Goal: Transaction & Acquisition: Purchase product/service

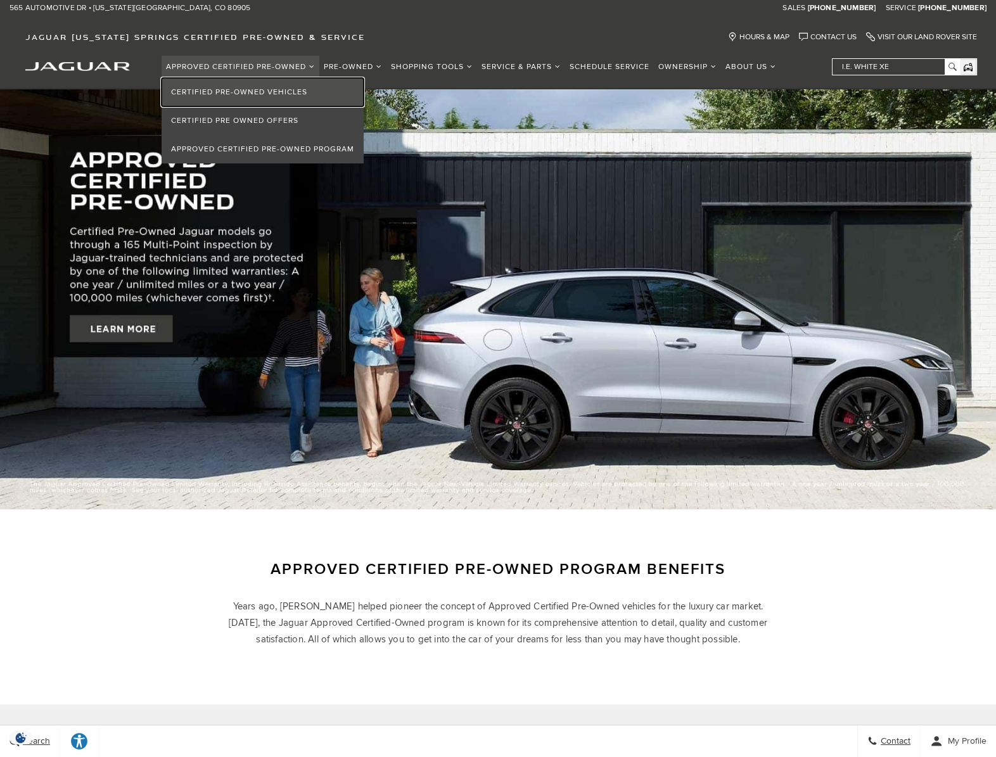
click at [302, 87] on link "Certified Pre-Owned Vehicles" at bounding box center [263, 92] width 202 height 29
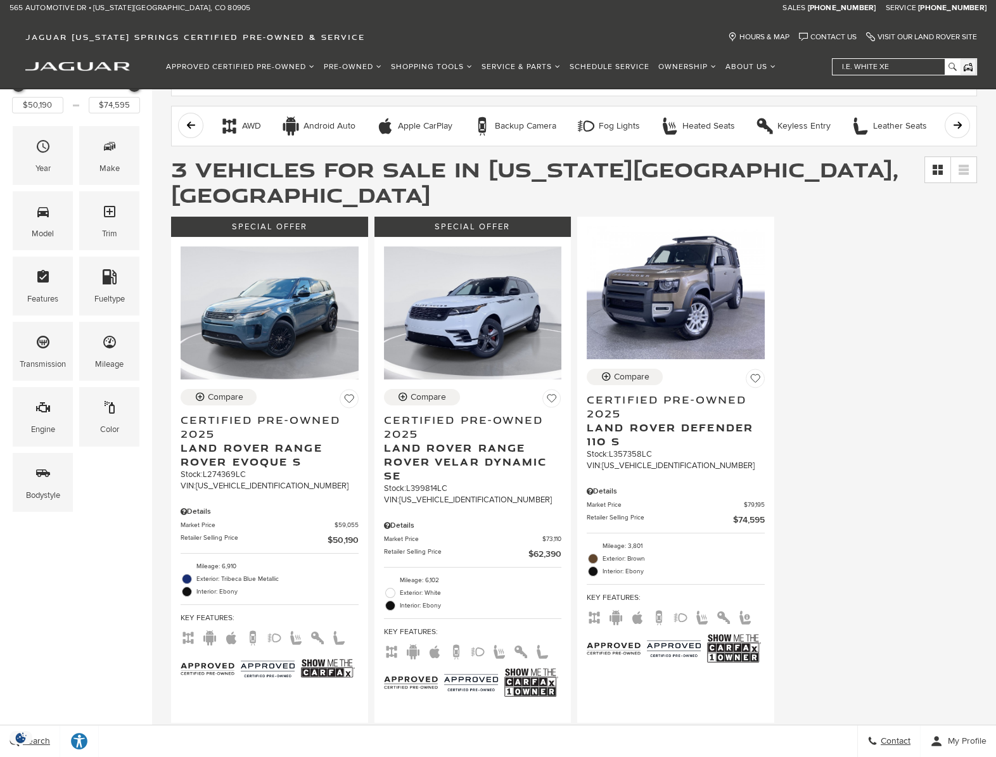
scroll to position [253, 0]
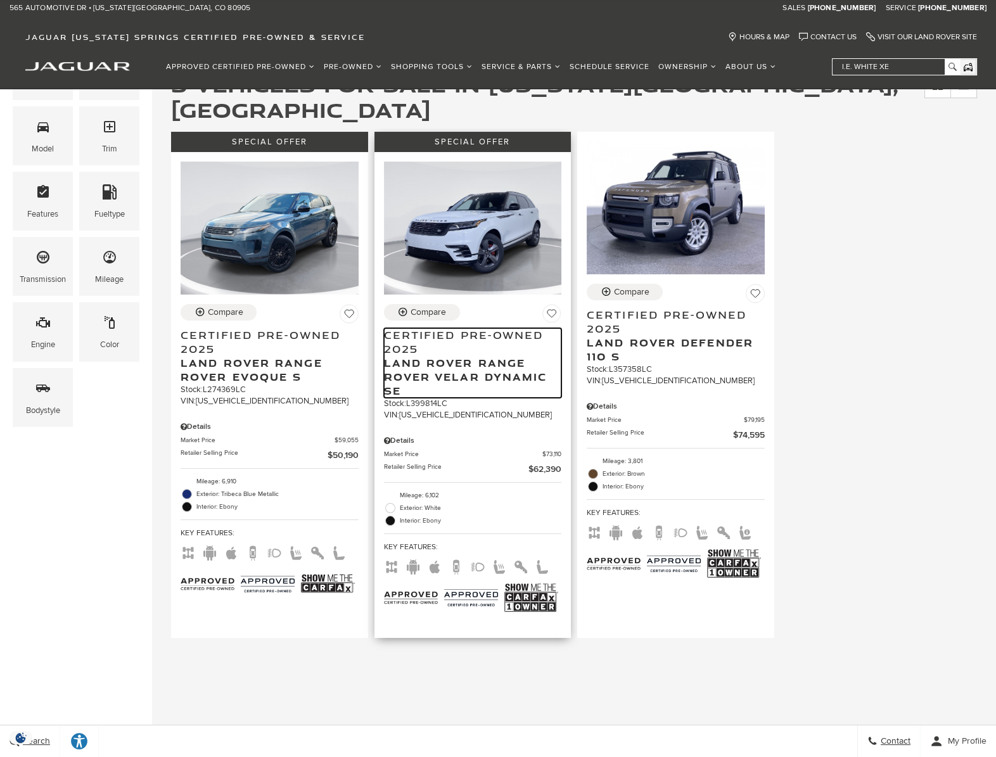
click at [476, 356] on span "Land Rover Range Rover Velar Dynamic SE" at bounding box center [468, 377] width 169 height 42
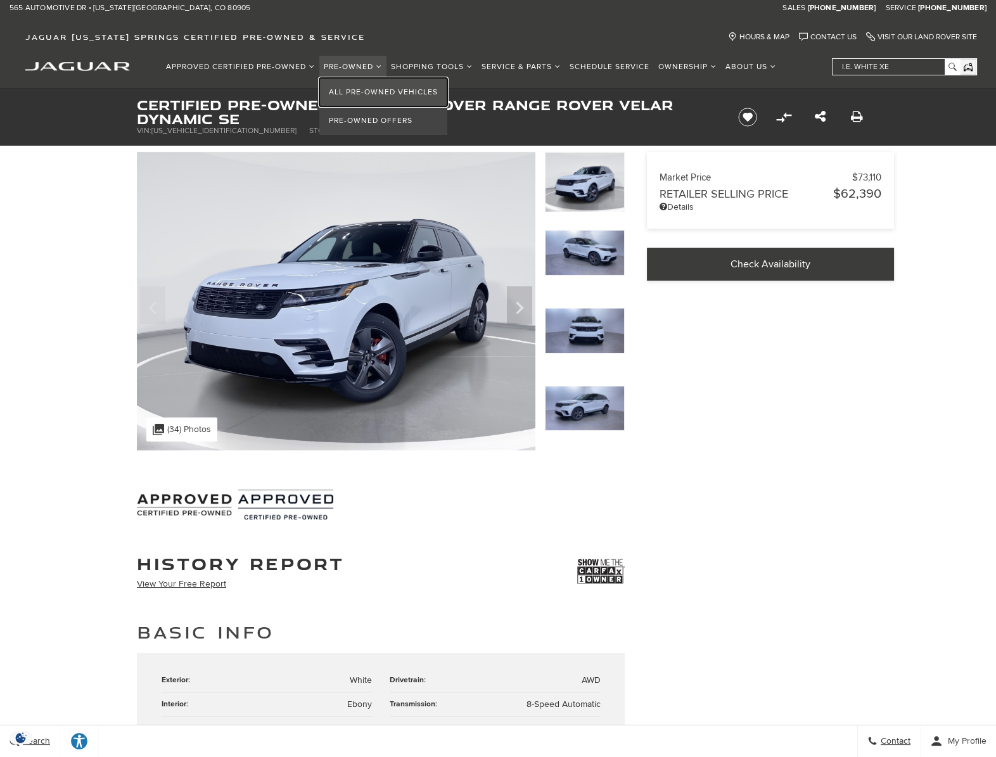
click at [353, 82] on link "All Pre-Owned Vehicles" at bounding box center [383, 92] width 128 height 29
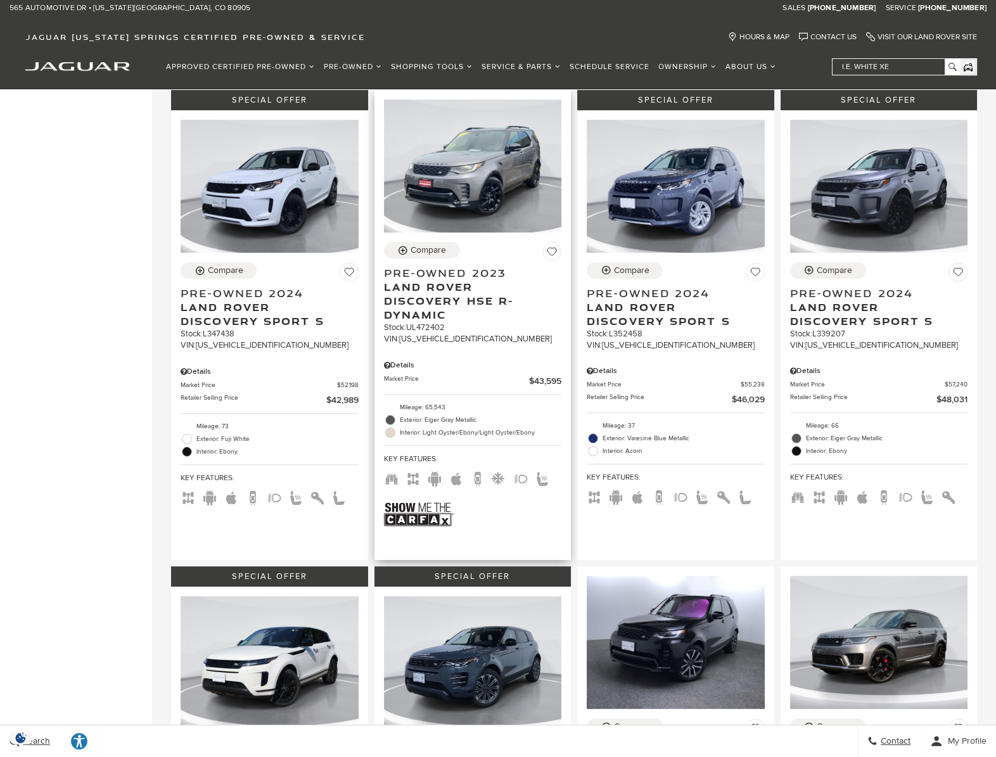
scroll to position [760, 0]
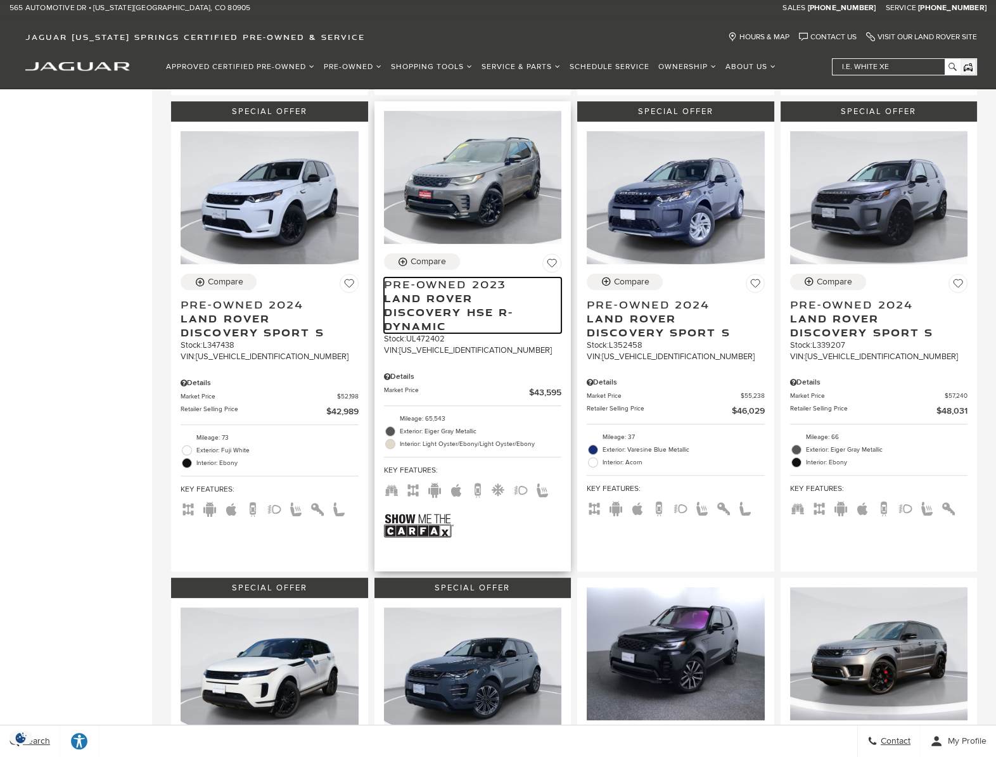
click at [443, 293] on span "Land Rover Discovery HSE R-Dynamic" at bounding box center [468, 312] width 169 height 42
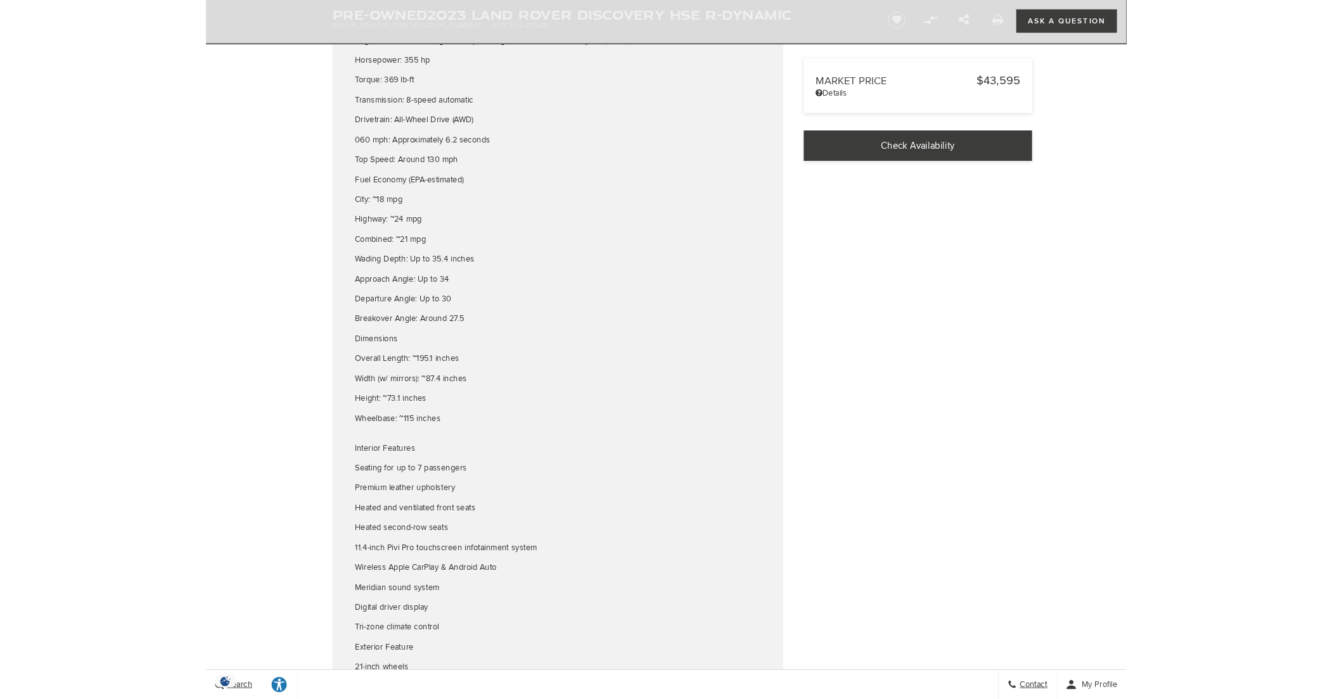
scroll to position [1457, 0]
